Goal: Information Seeking & Learning: Check status

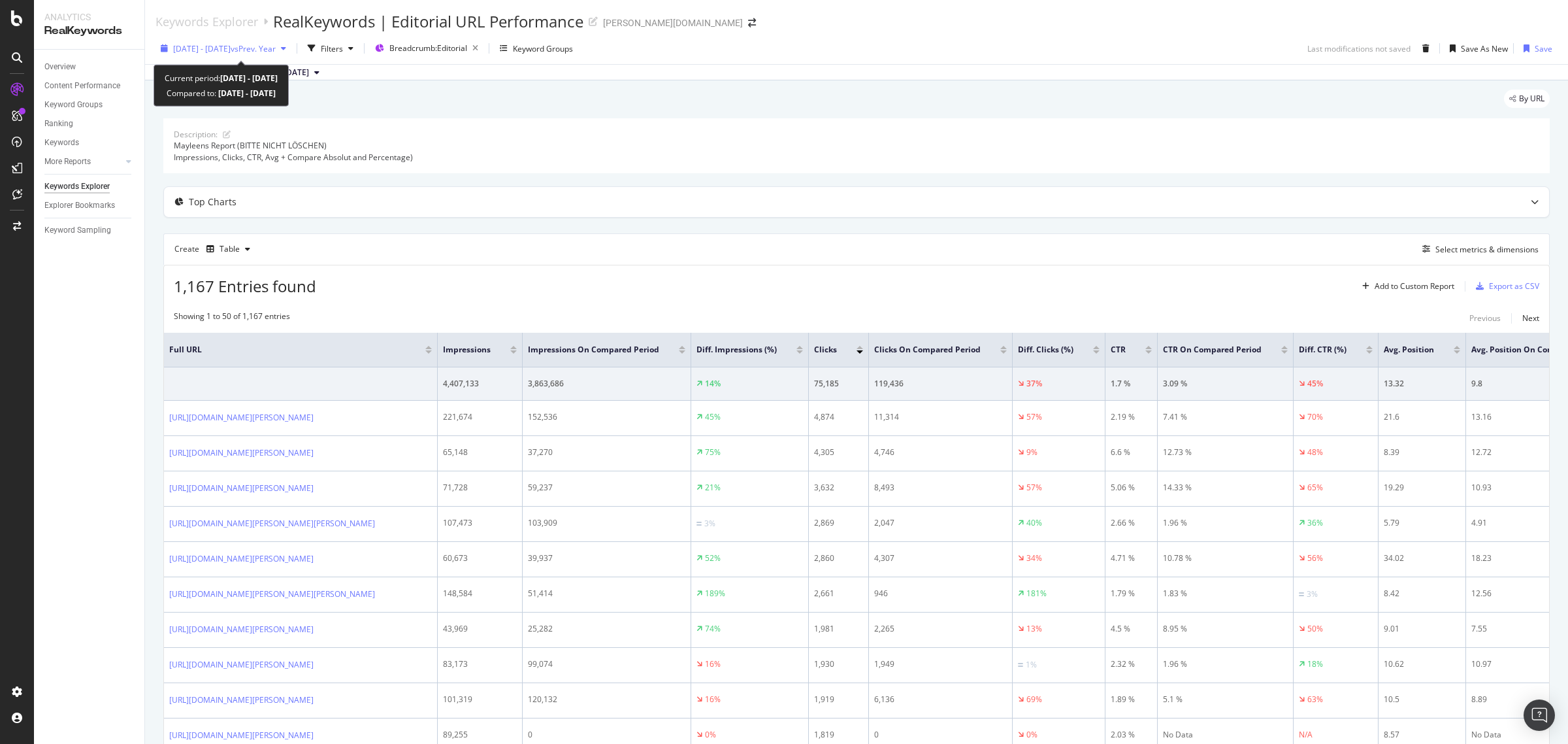
click at [233, 40] on div "[DATE] - [DATE] vs Prev. Year" at bounding box center [224, 48] width 136 height 20
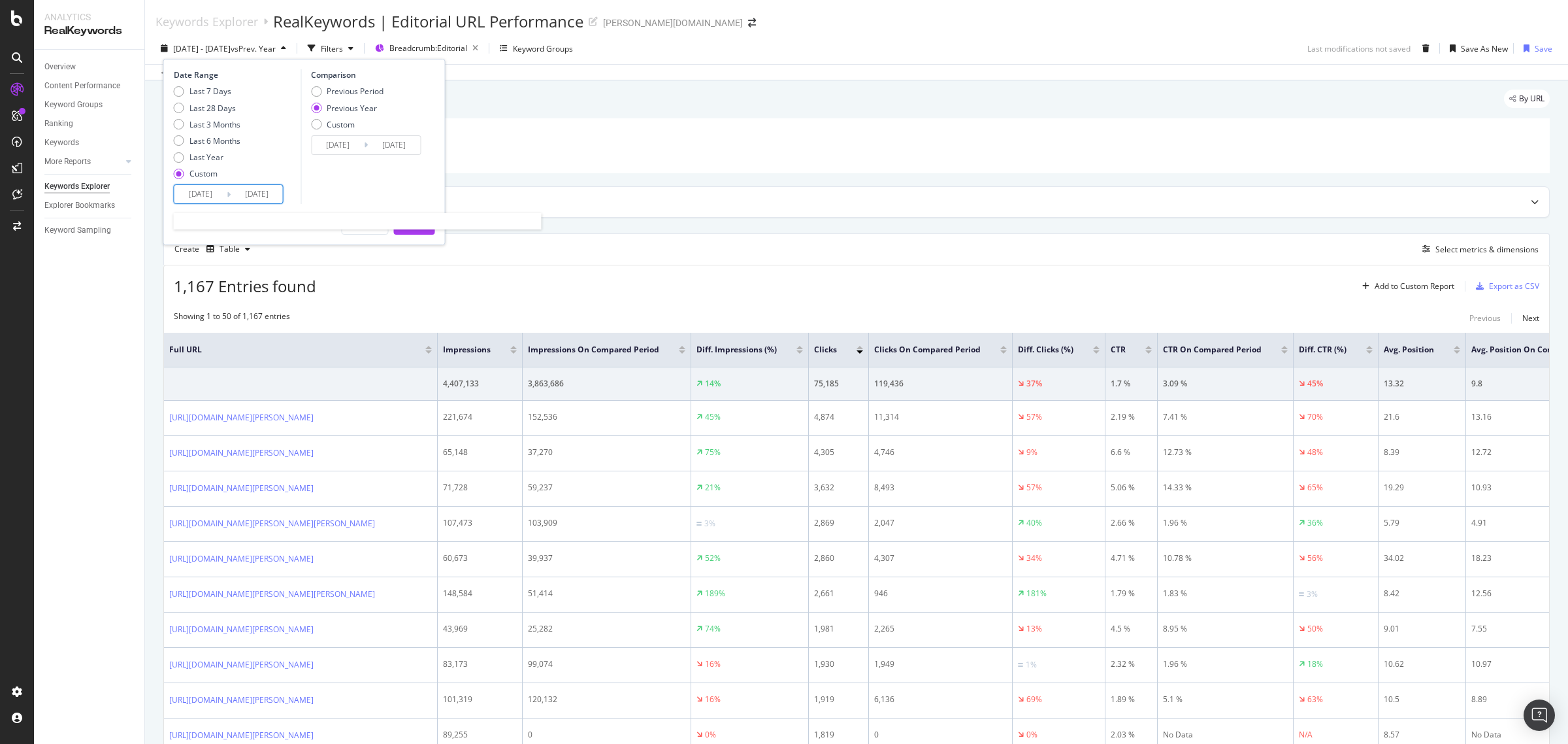
click at [195, 191] on input "2025/08/01" at bounding box center [200, 194] width 52 height 18
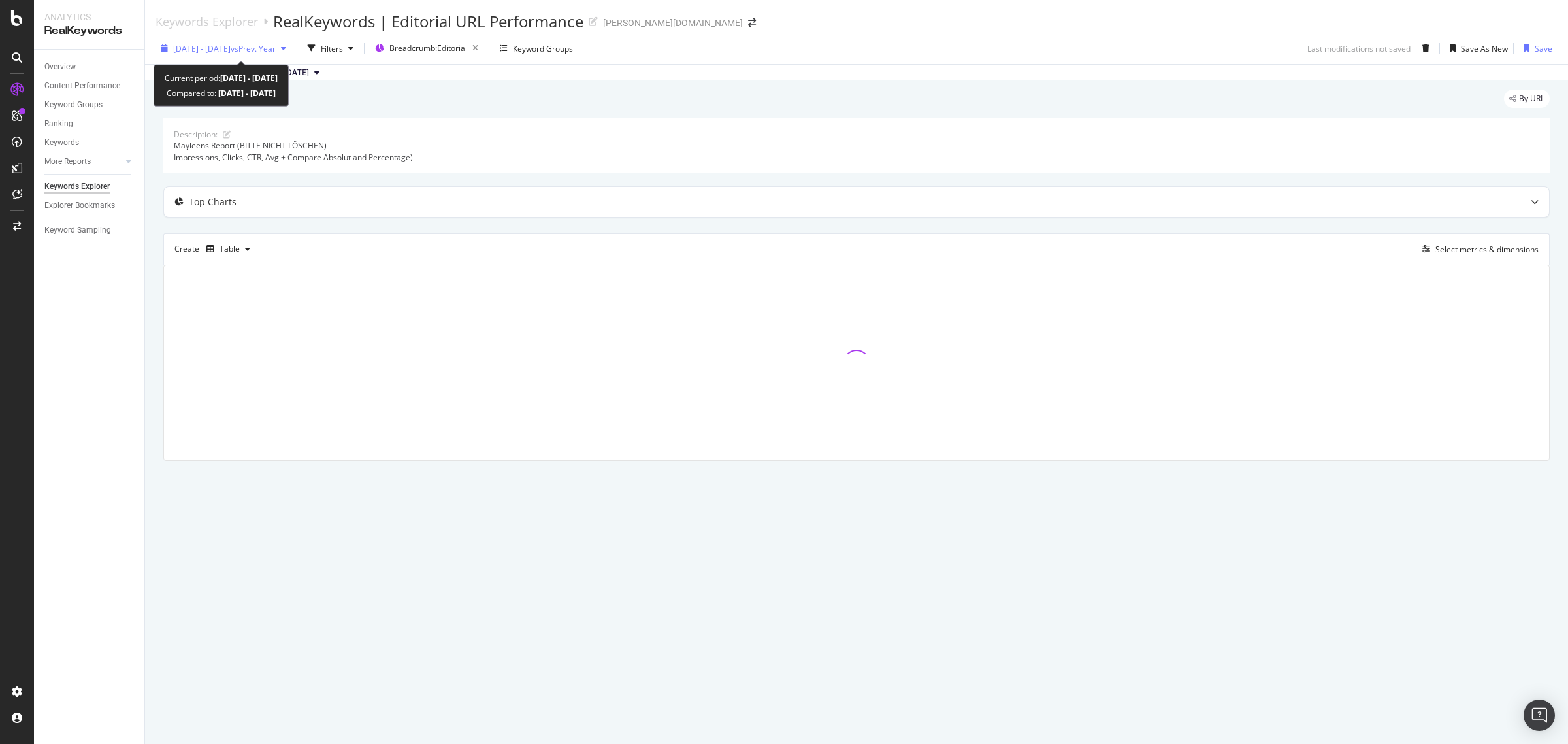
click at [230, 49] on span "2025 Aug. 1st - Aug. 16th" at bounding box center [202, 48] width 58 height 11
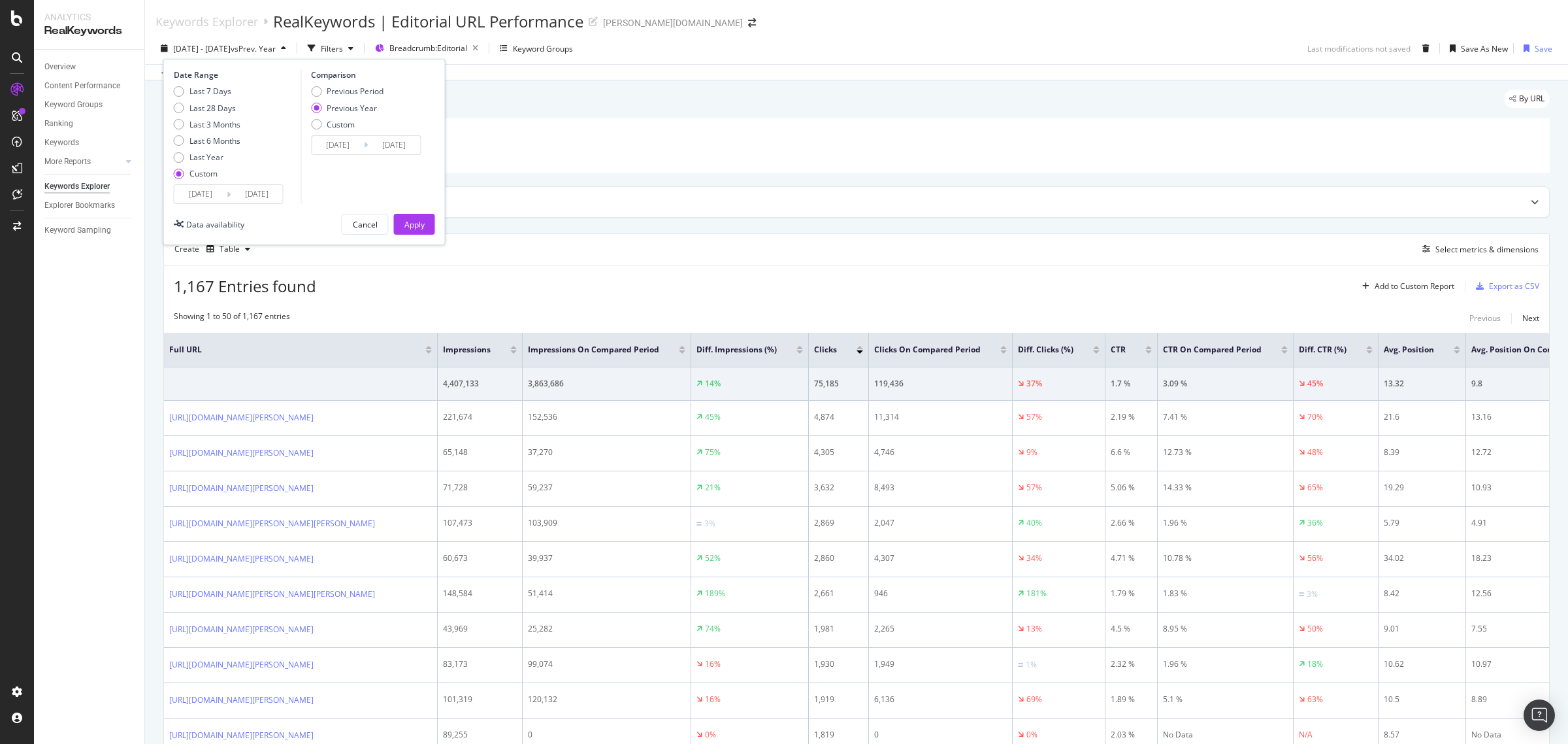
click at [210, 201] on input "[DATE]" at bounding box center [200, 194] width 52 height 18
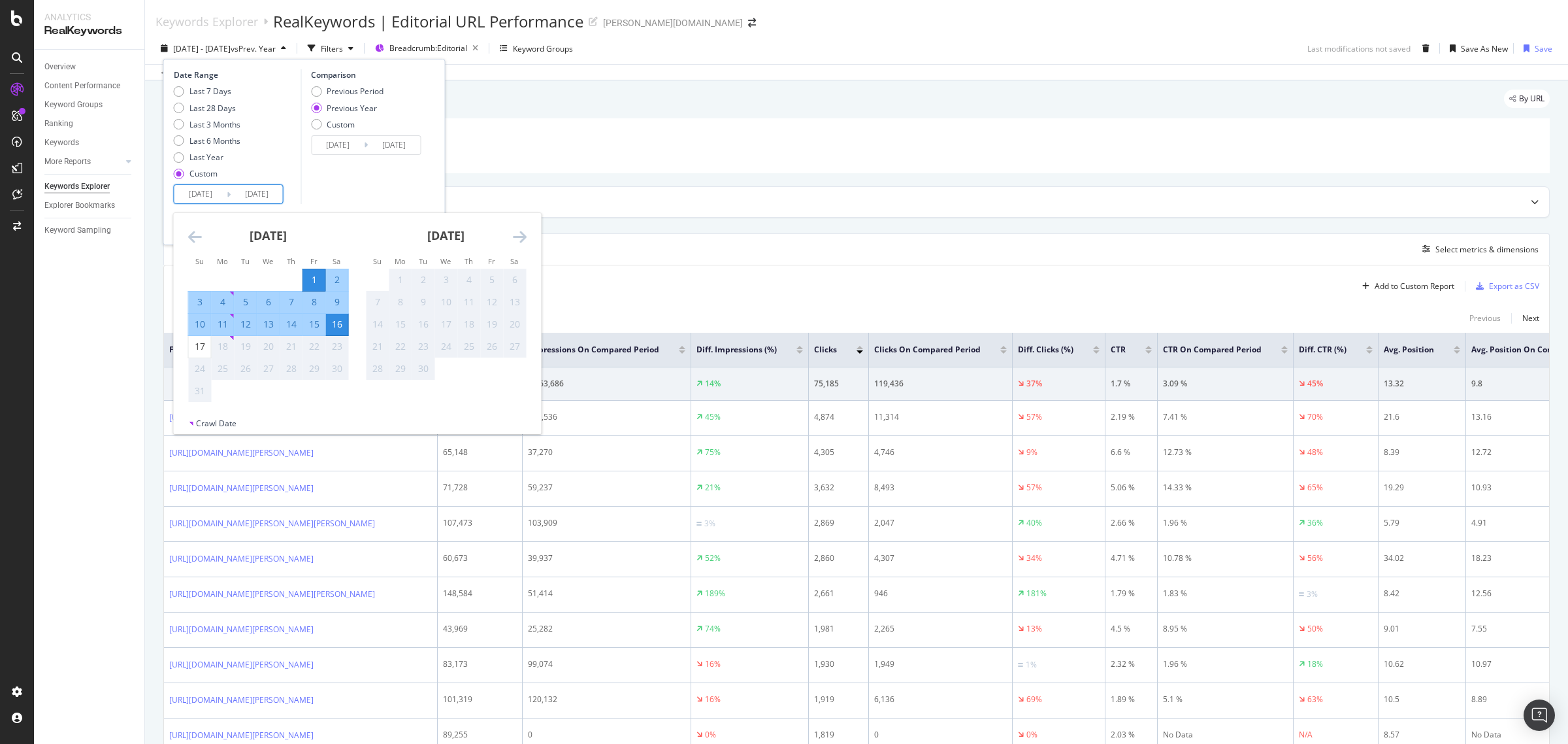
click at [314, 281] on div "1" at bounding box center [314, 280] width 22 height 13
click at [201, 343] on div "17" at bounding box center [200, 347] width 22 height 13
type input "2025/08/17"
type input "2024/08/18"
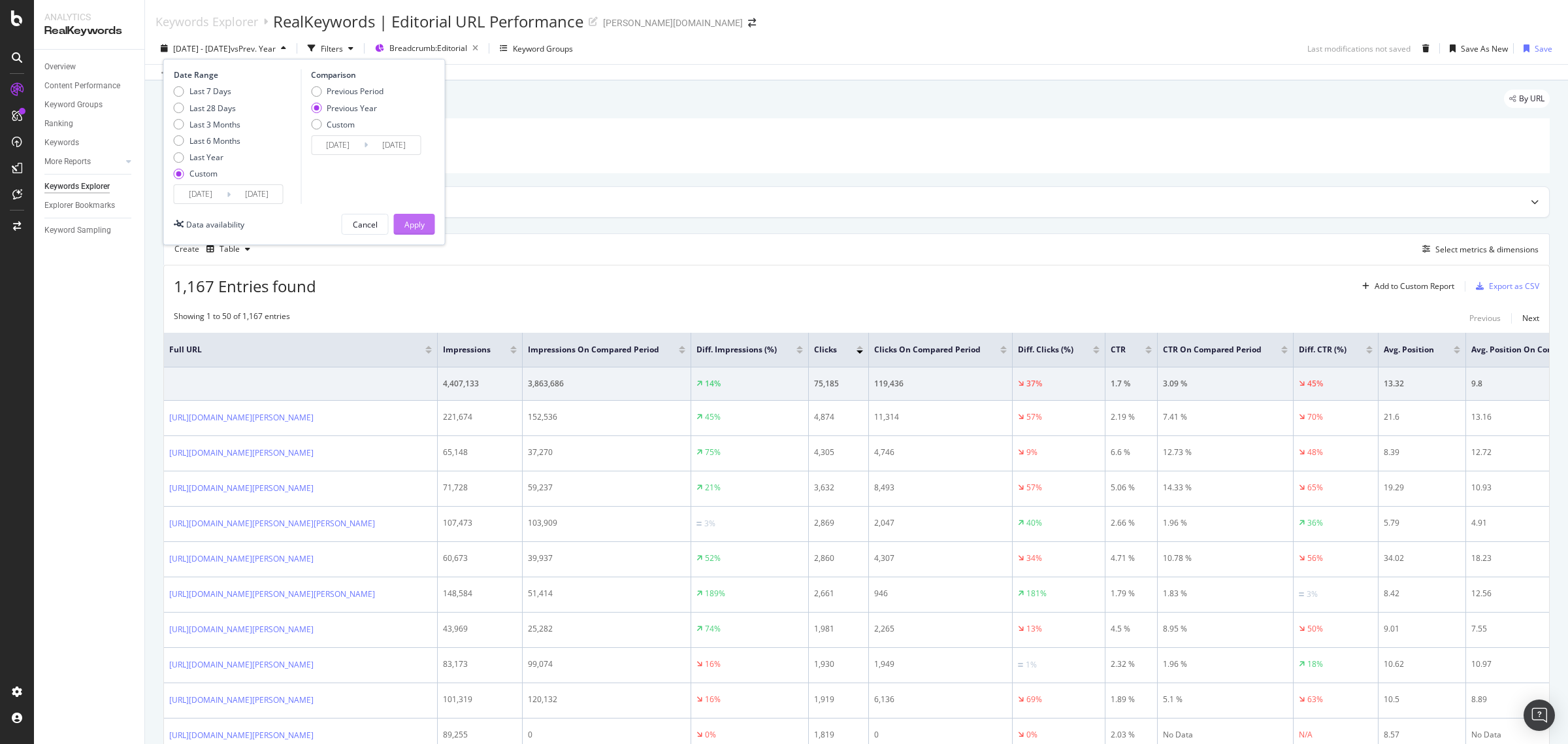
click at [420, 225] on div "Apply" at bounding box center [414, 224] width 20 height 11
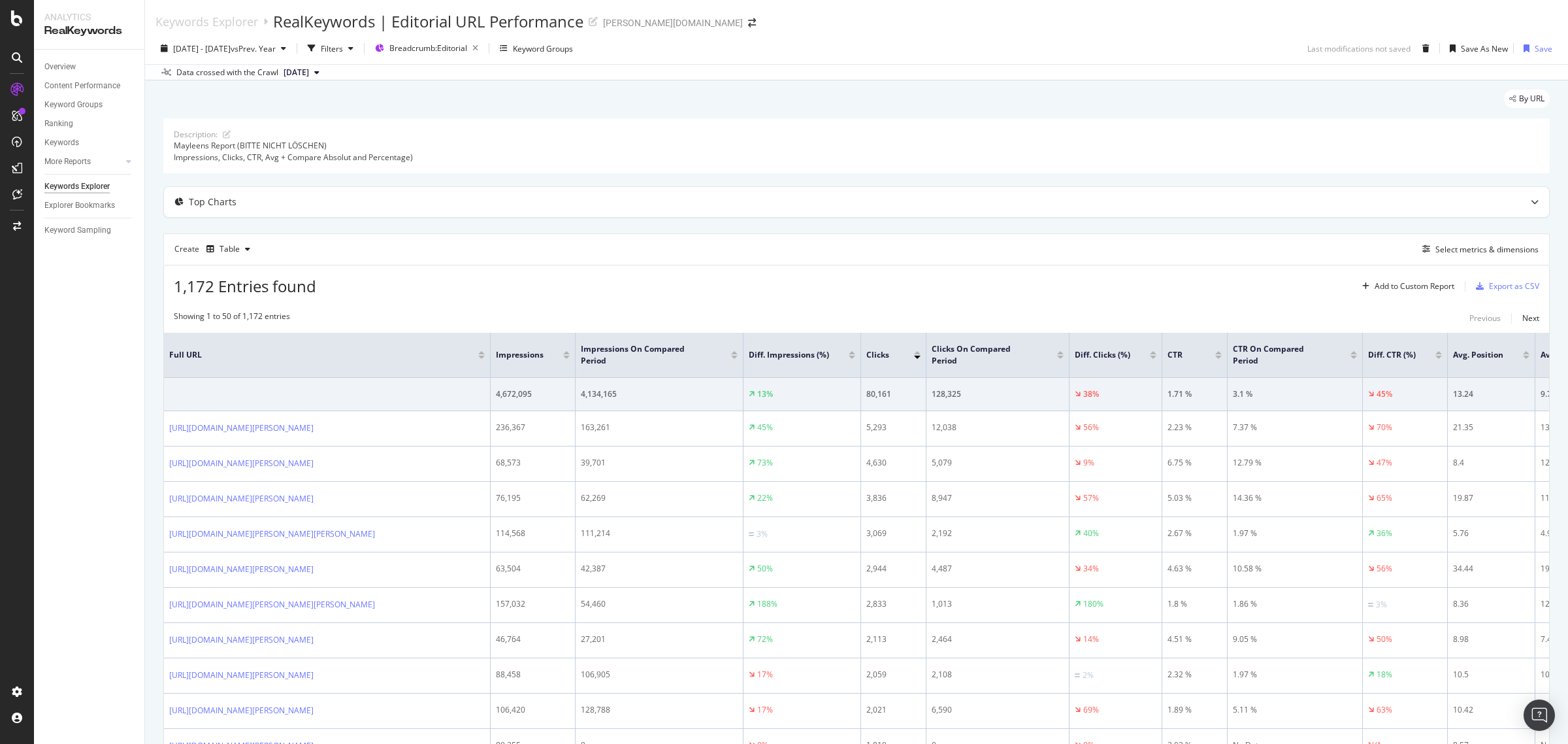
click at [916, 358] on div at bounding box center [917, 357] width 7 height 3
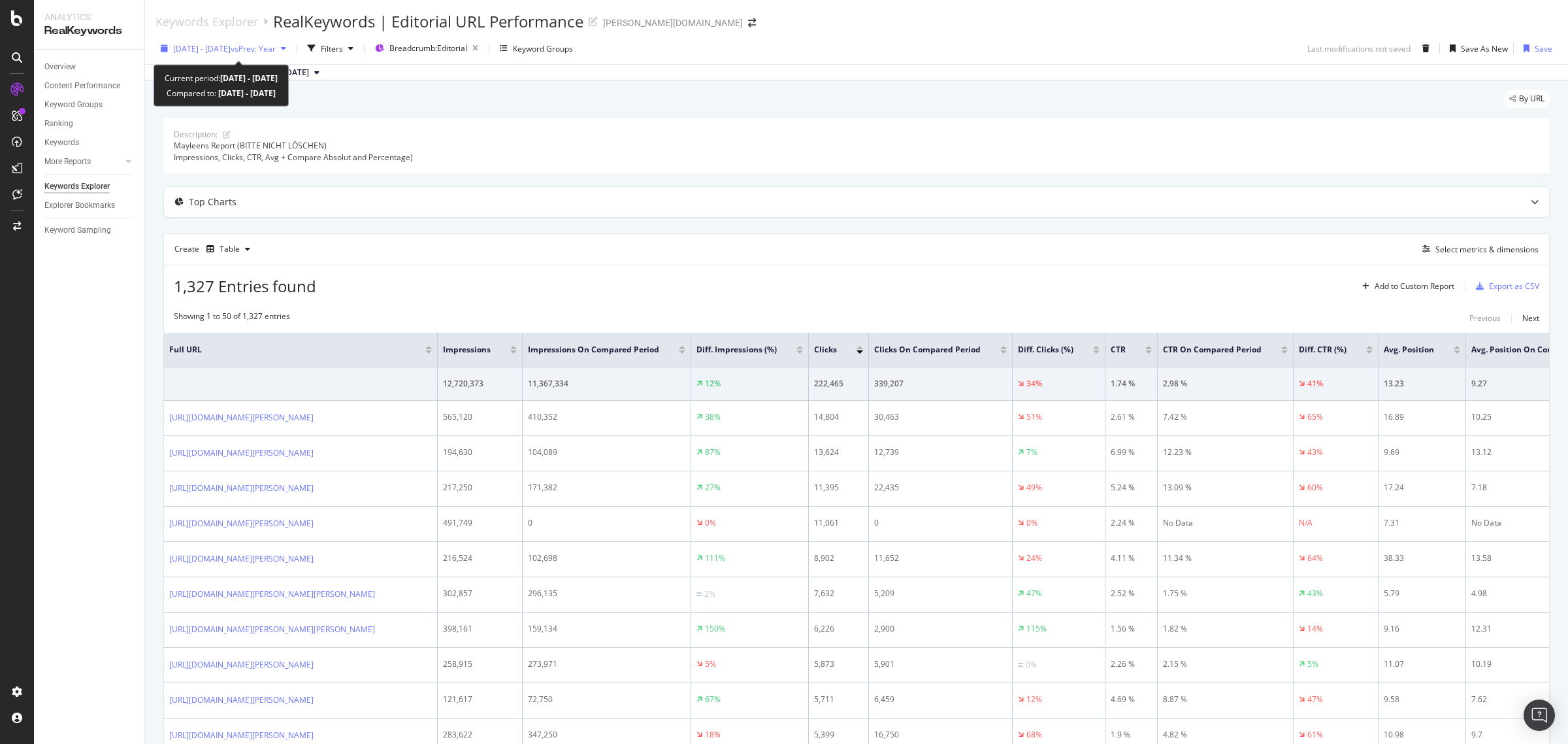
click at [229, 44] on span "2025 Jul. 1st - Aug. 16th" at bounding box center [202, 48] width 58 height 11
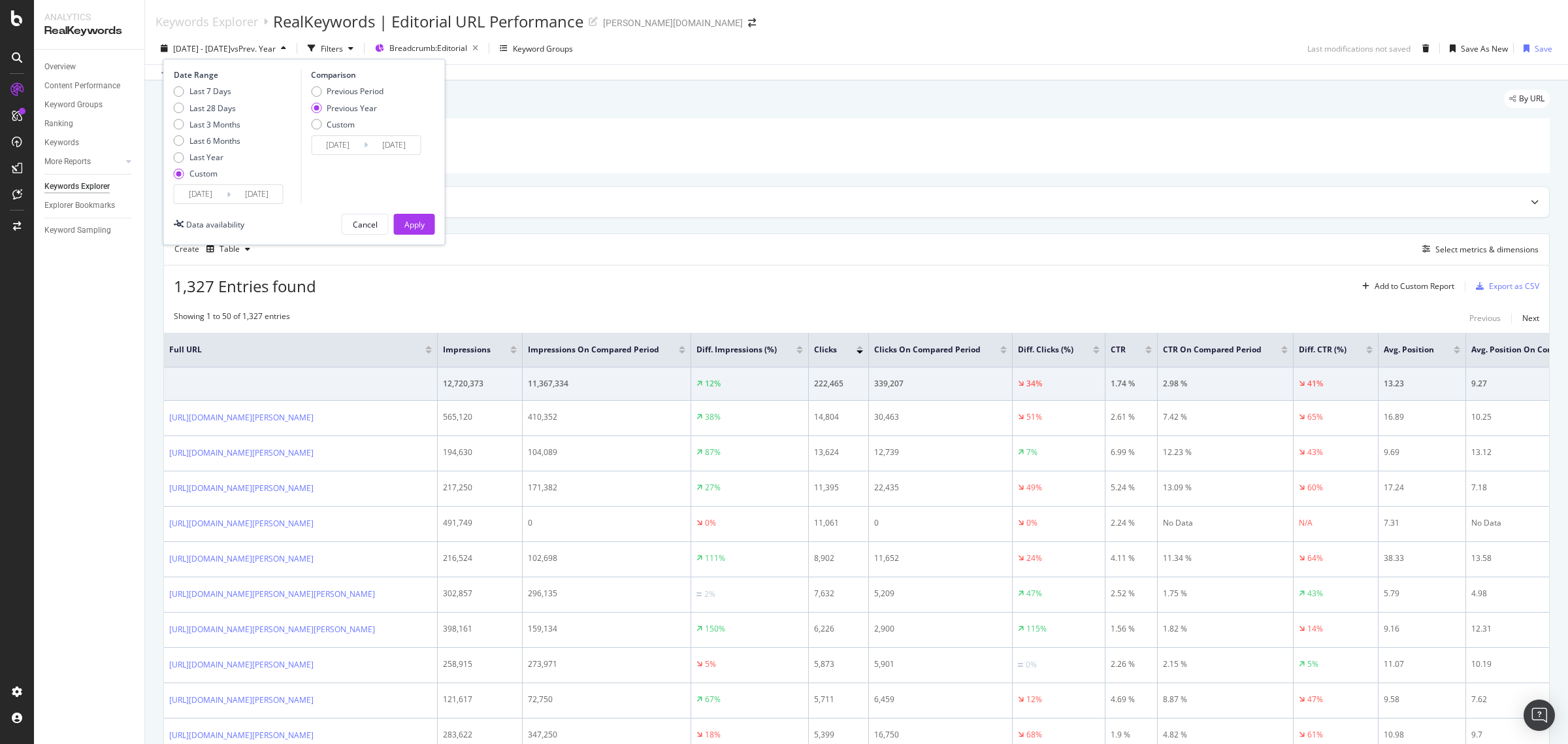
click at [201, 193] on input "2025/07/01" at bounding box center [200, 194] width 52 height 18
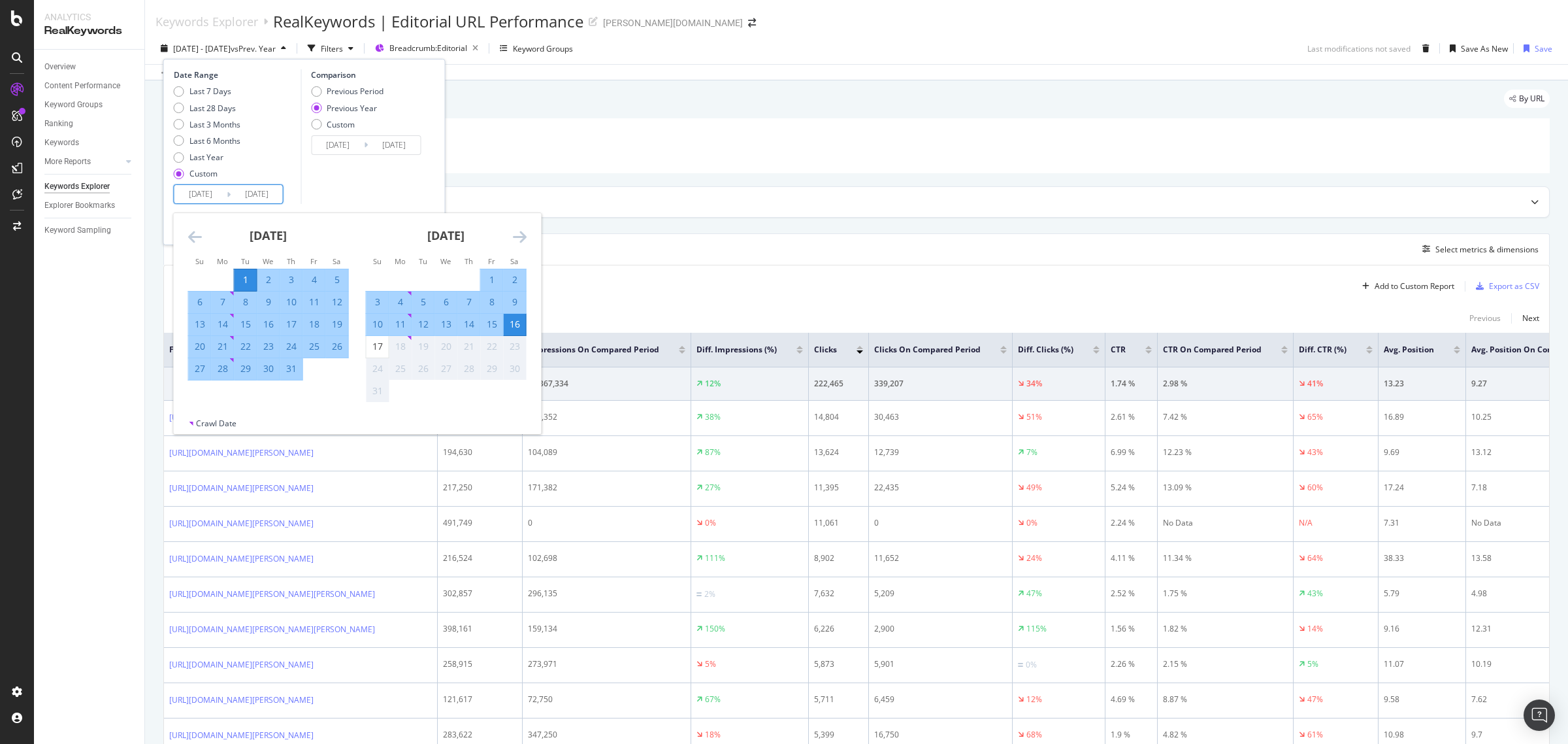
click at [242, 278] on div "1" at bounding box center [246, 280] width 22 height 13
click at [372, 345] on div "17" at bounding box center [377, 347] width 22 height 13
type input "2025/08/17"
type input "2024/08/18"
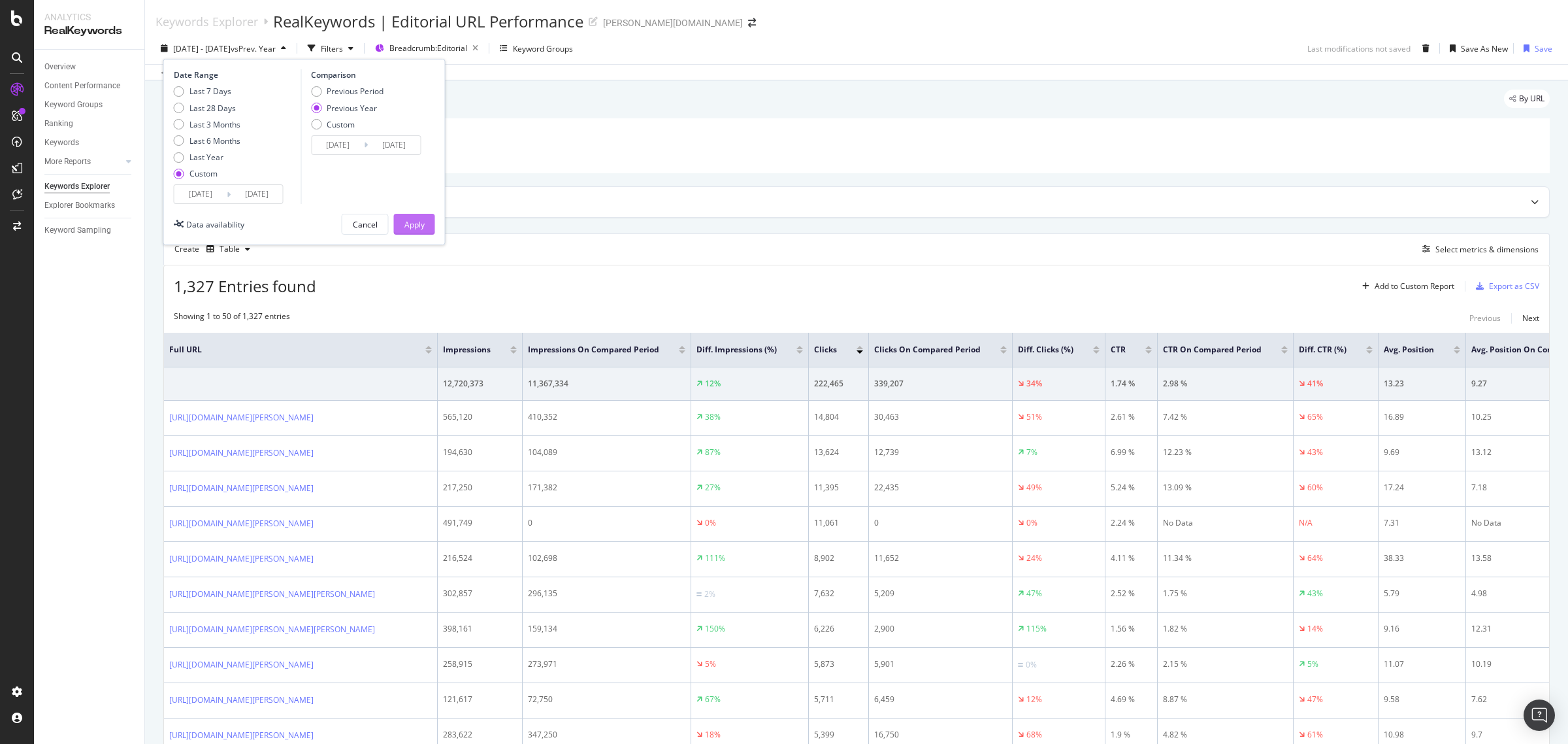
click at [409, 230] on div "Apply" at bounding box center [414, 224] width 20 height 20
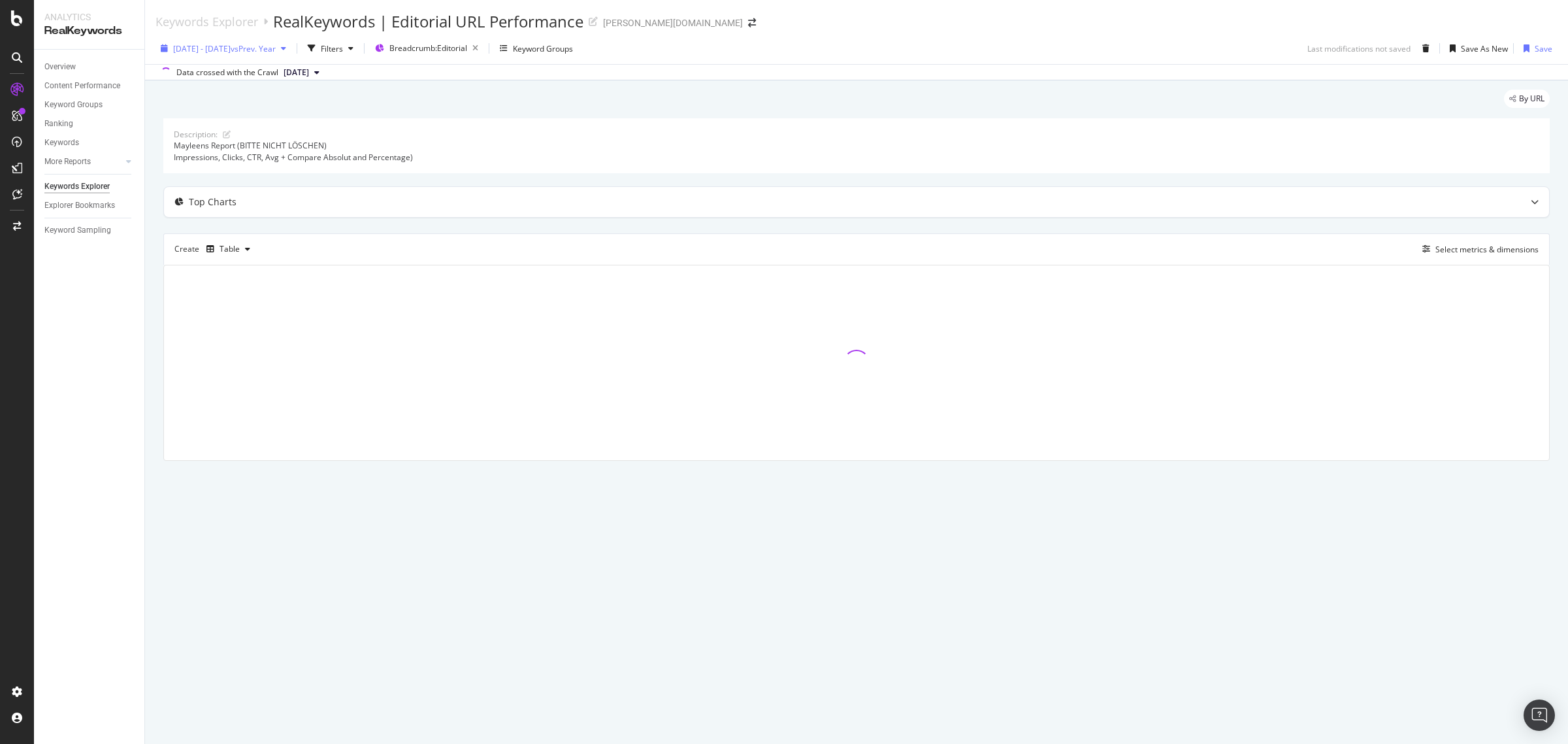
click at [230, 47] on span "2025 Jan. 1st - Aug. 16th" at bounding box center [202, 48] width 58 height 11
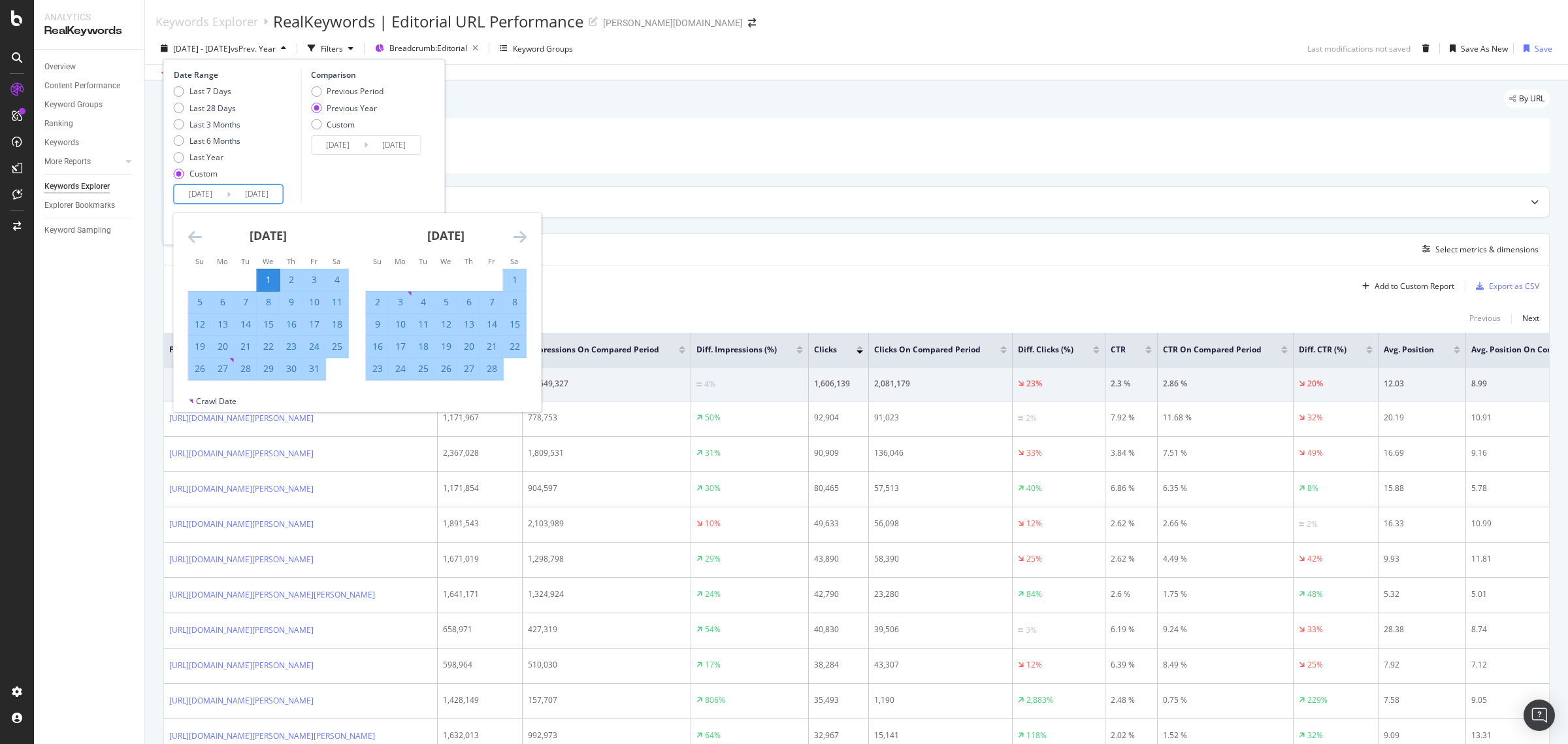
click at [212, 197] on input "2025/01/01" at bounding box center [200, 194] width 52 height 18
click at [273, 281] on div "1" at bounding box center [269, 280] width 22 height 13
click at [526, 233] on icon "Move forward to switch to the next month." at bounding box center [519, 236] width 14 height 16
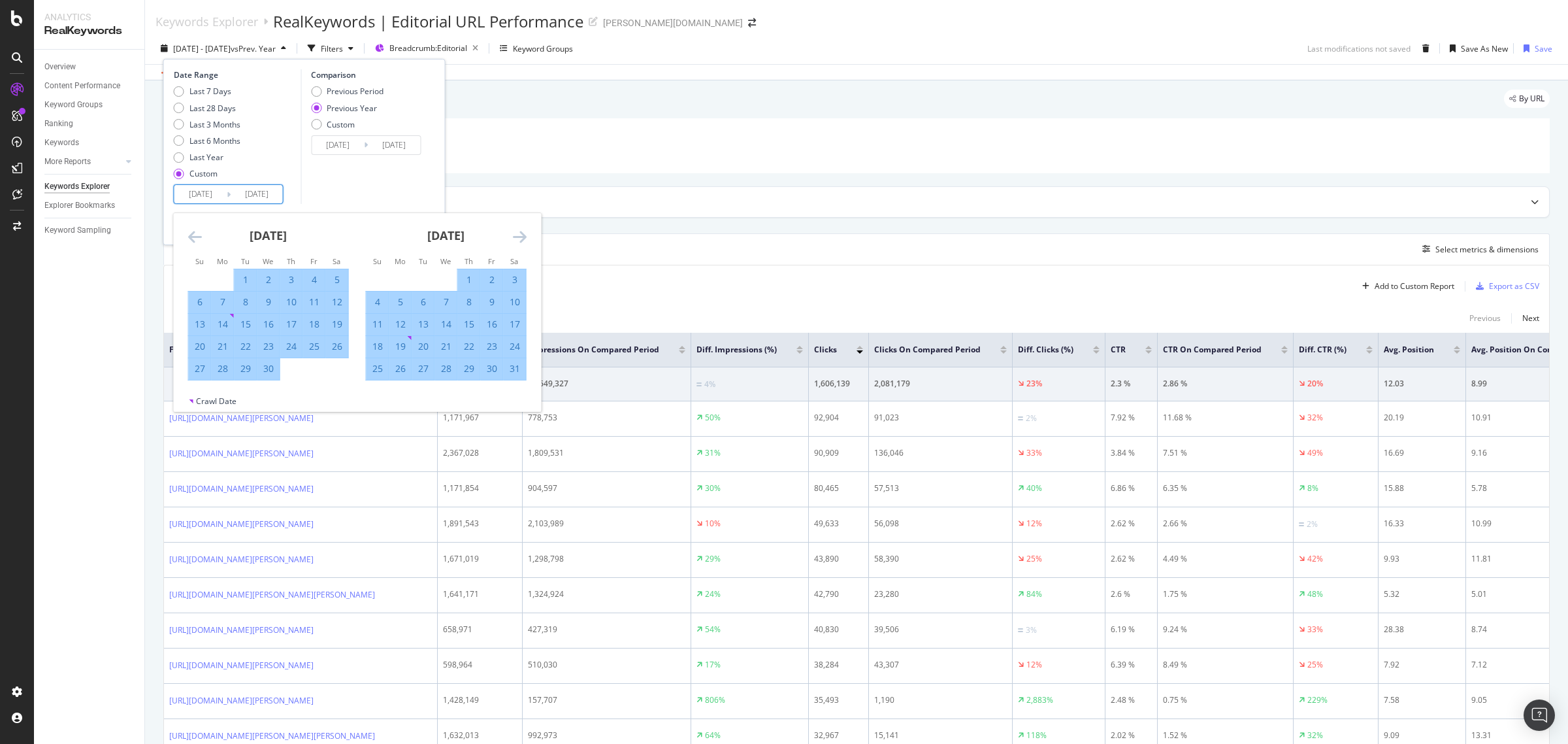
click at [526, 233] on icon "Move forward to switch to the next month." at bounding box center [519, 236] width 14 height 16
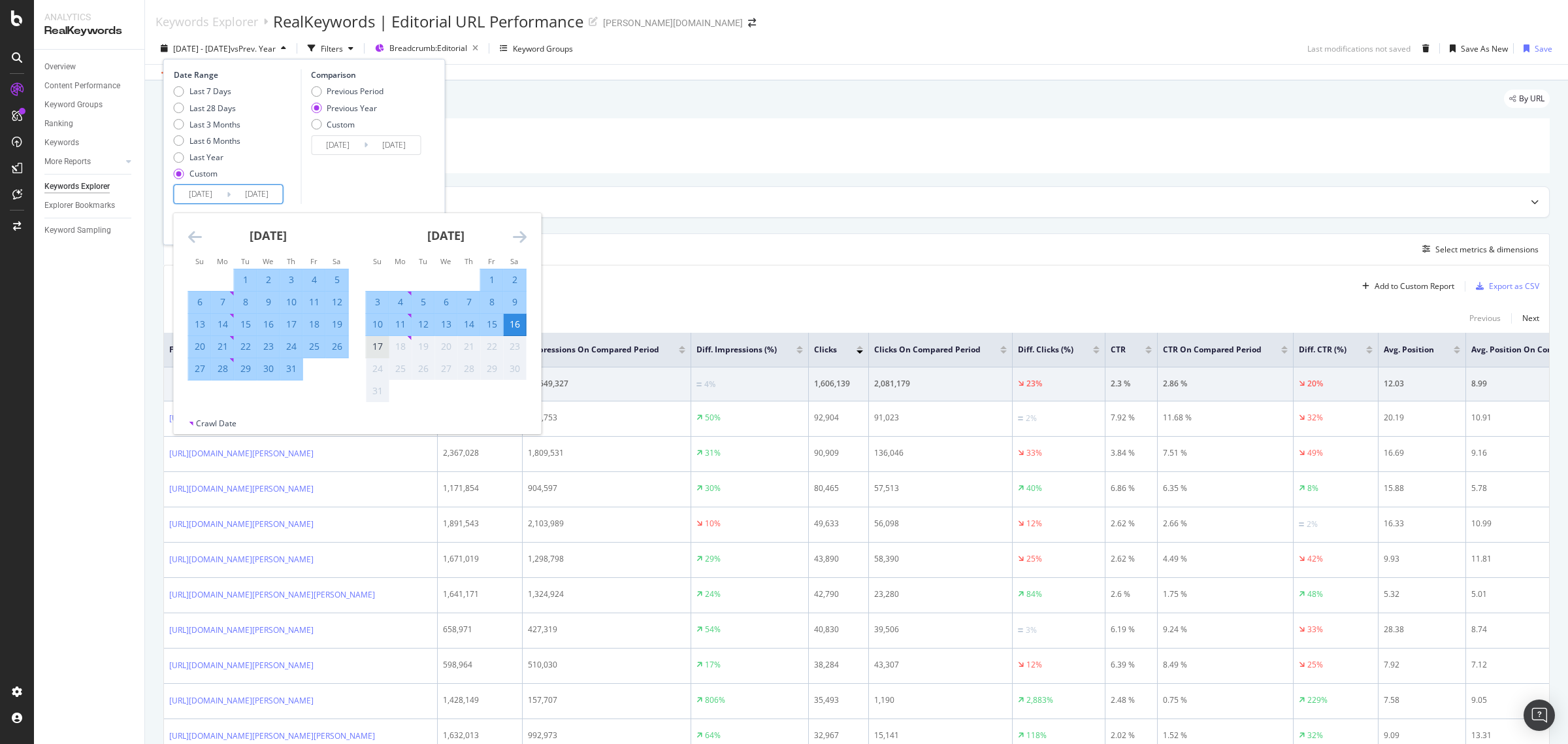
click at [380, 348] on div "17" at bounding box center [377, 347] width 22 height 13
type input "[DATE]"
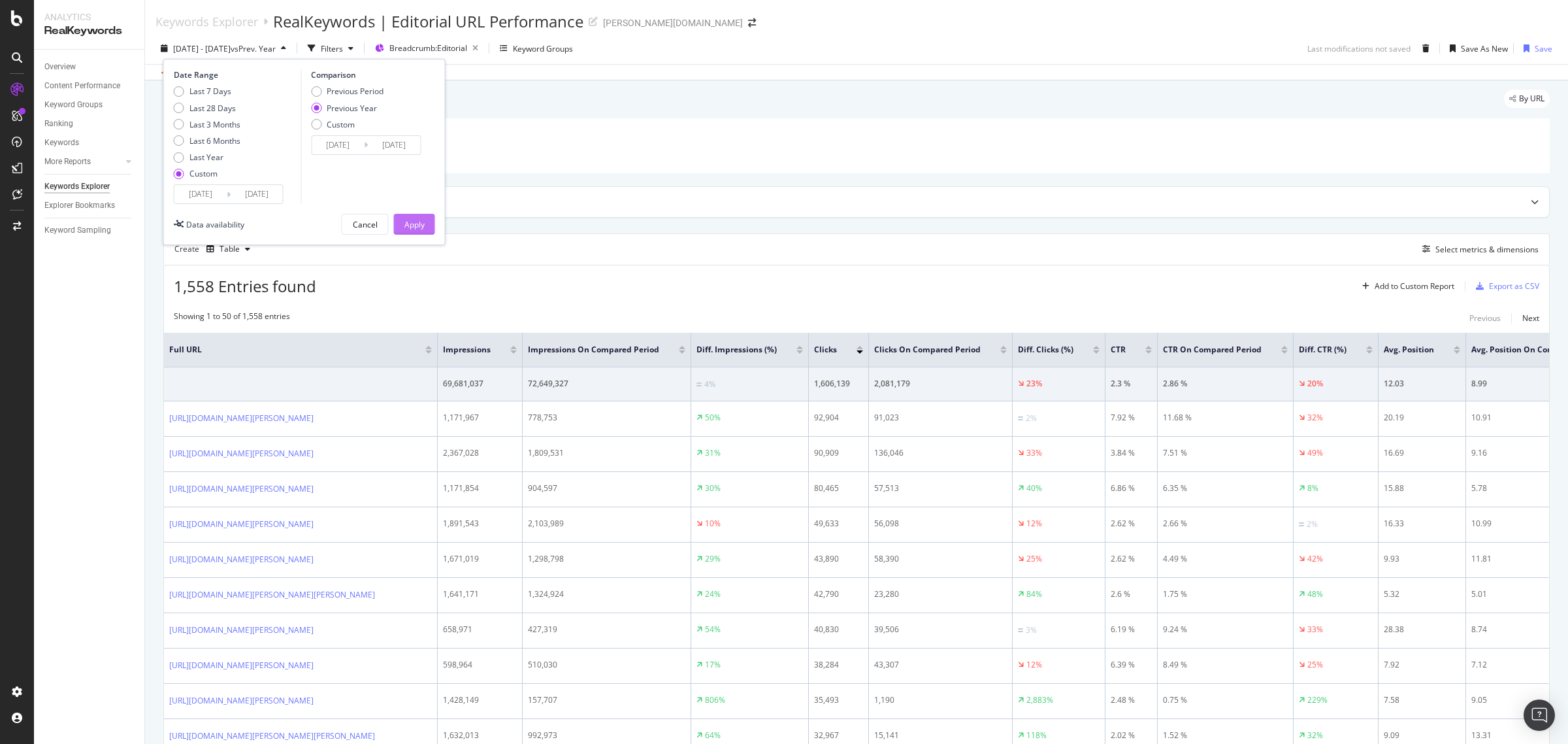
click at [412, 226] on div "Apply" at bounding box center [414, 224] width 20 height 11
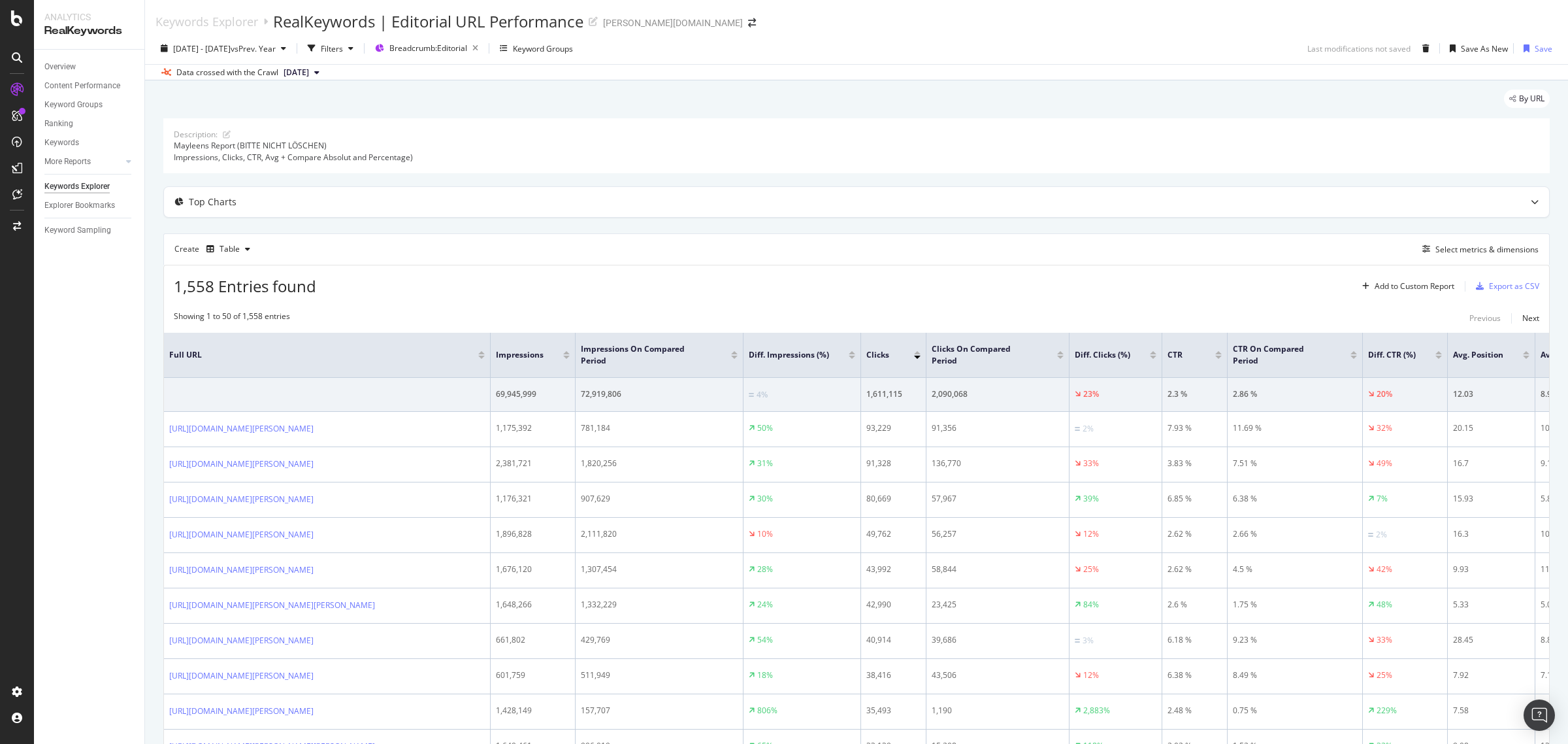
click at [917, 358] on div at bounding box center [917, 357] width 7 height 3
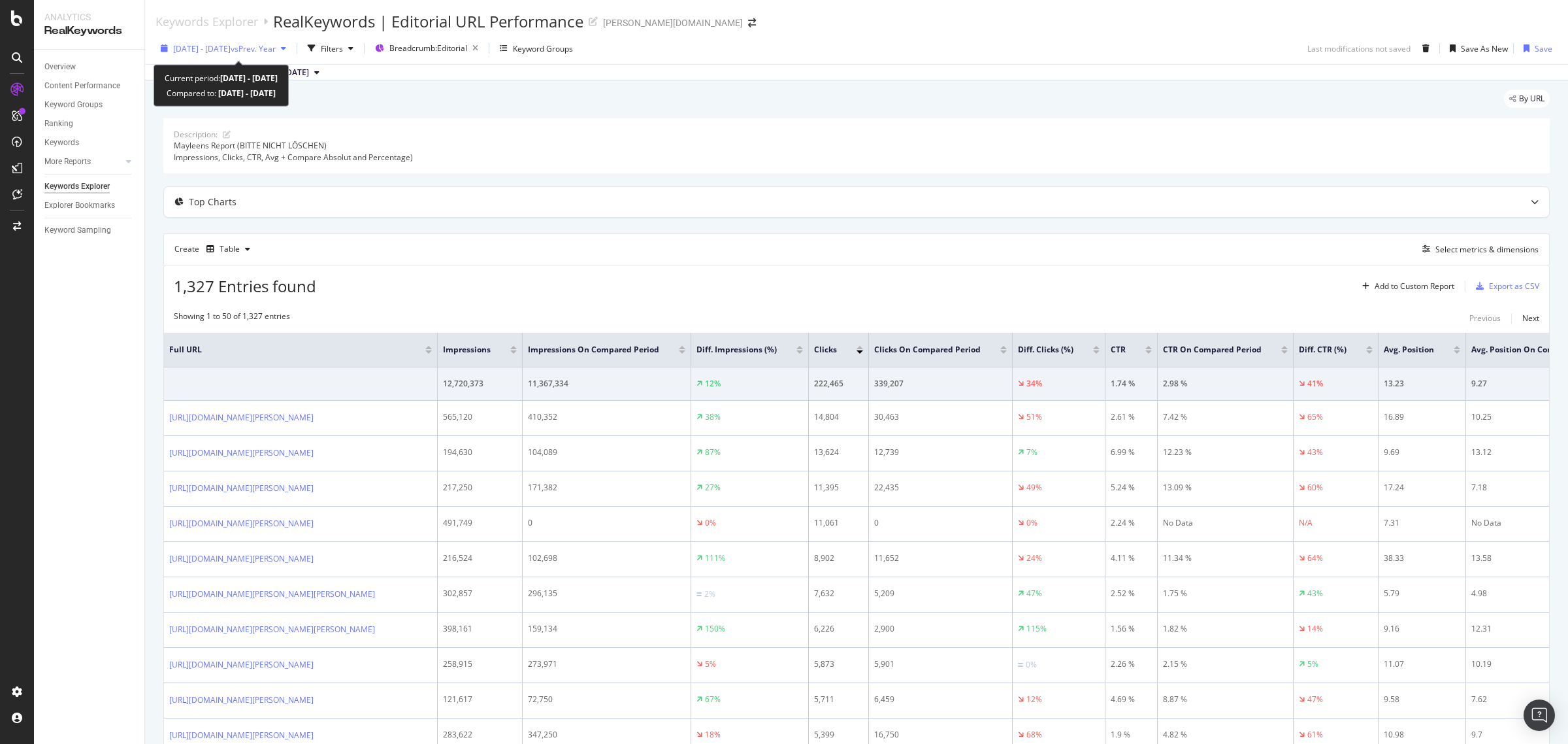
click at [230, 47] on span "[DATE] - [DATE]" at bounding box center [202, 48] width 58 height 11
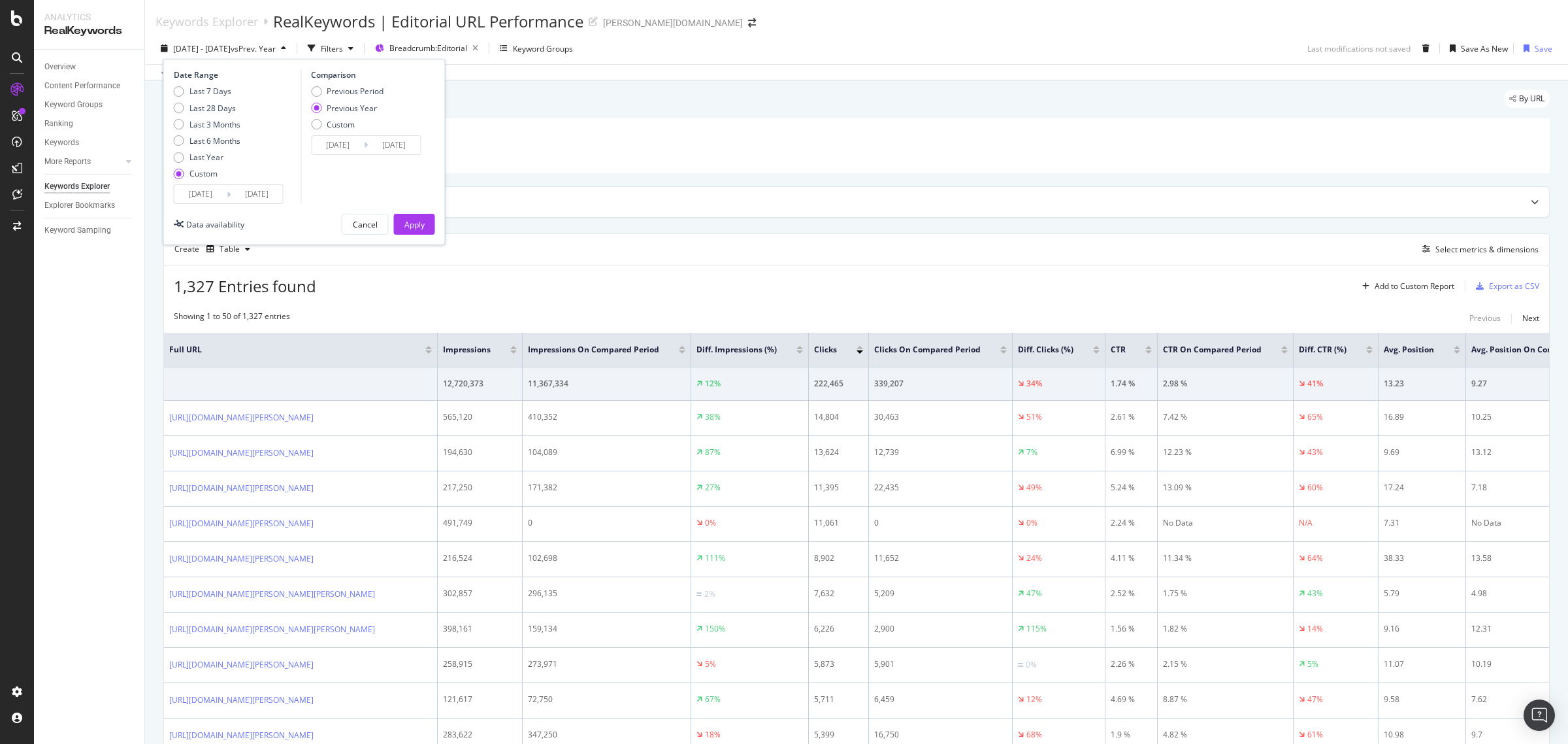
click at [201, 197] on input "[DATE]" at bounding box center [200, 194] width 52 height 18
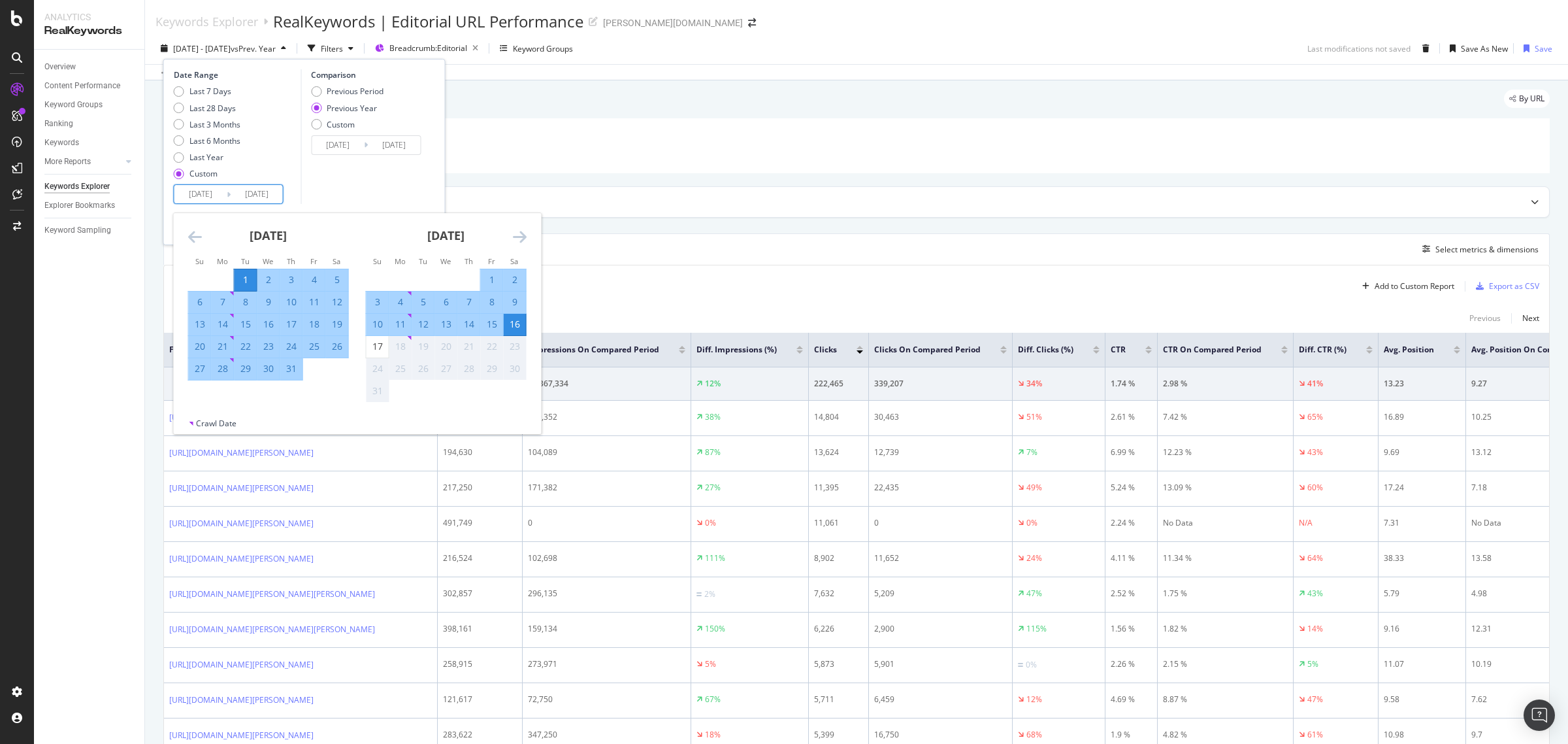
click at [246, 275] on div "1" at bounding box center [246, 280] width 22 height 13
click at [374, 347] on div "17" at bounding box center [377, 347] width 22 height 13
type input "[DATE]"
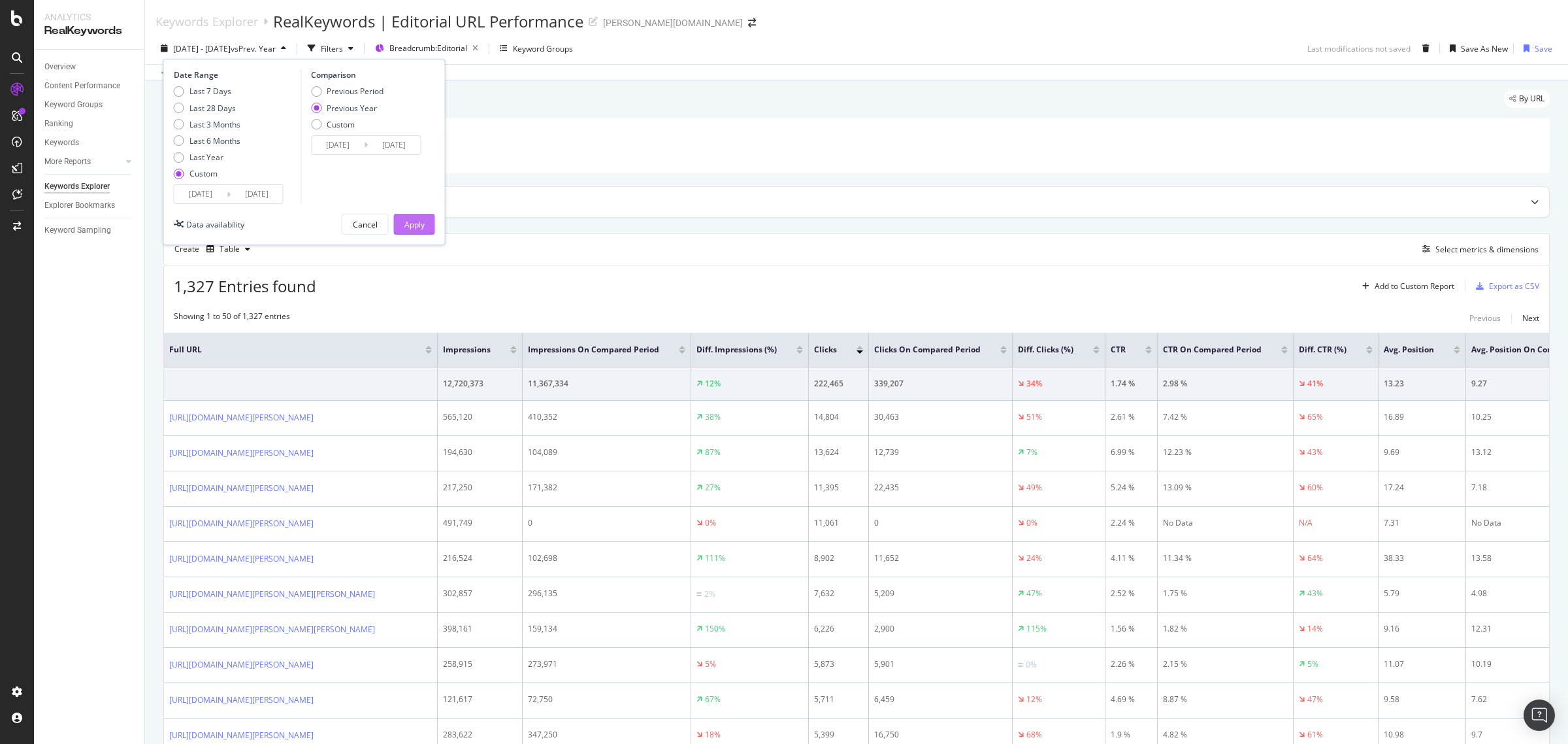
click at [417, 224] on div "Apply" at bounding box center [414, 224] width 20 height 11
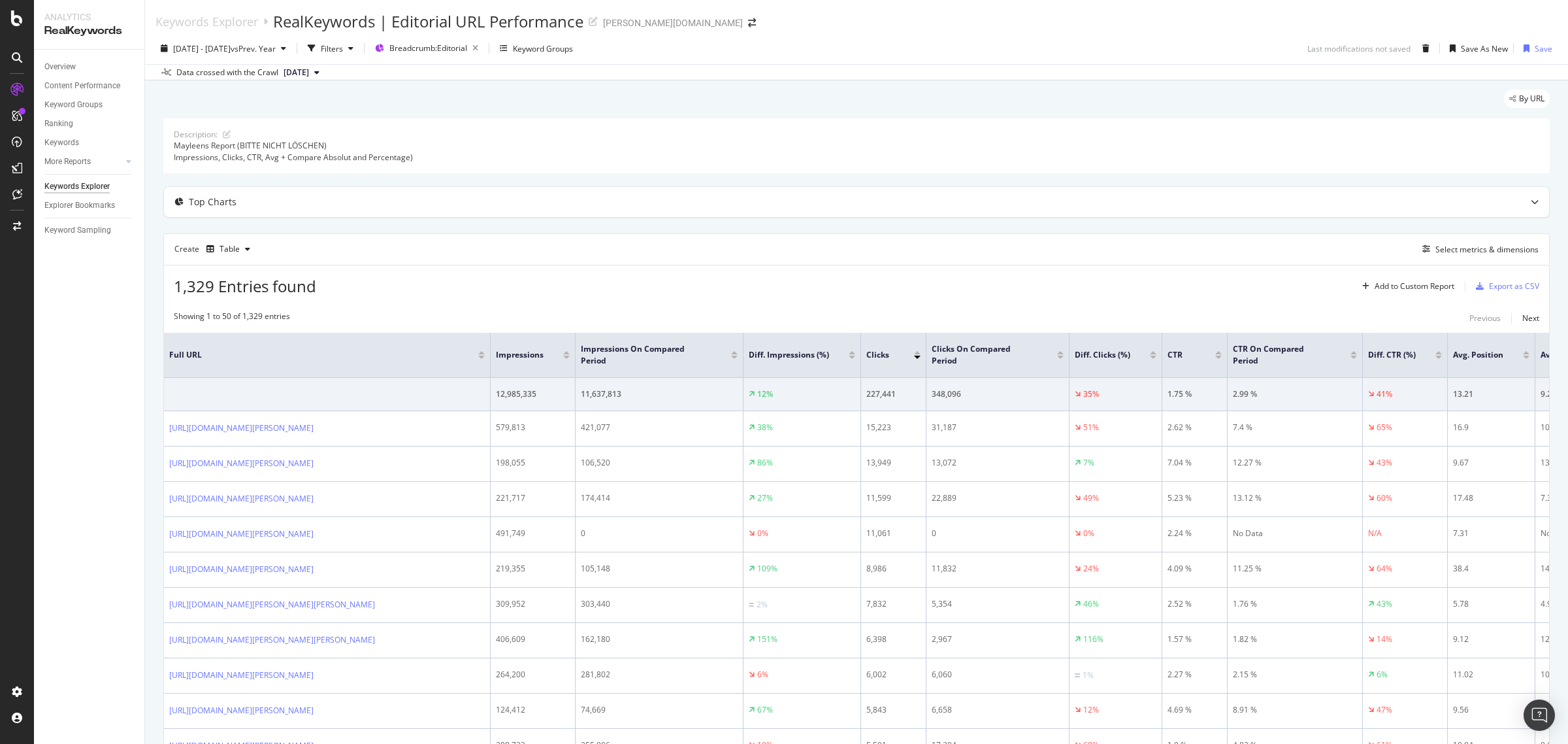
click at [916, 358] on div at bounding box center [917, 357] width 7 height 3
